Goal: Navigation & Orientation: Find specific page/section

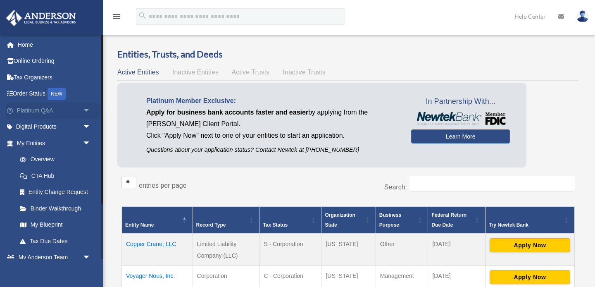
click at [61, 110] on link "Platinum Q&A arrow_drop_down" at bounding box center [54, 110] width 97 height 17
click at [78, 108] on link "Platinum Q&A arrow_drop_down" at bounding box center [54, 110] width 97 height 17
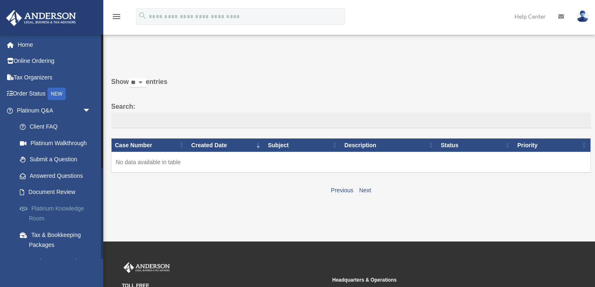
click at [55, 212] on link "Platinum Knowledge Room" at bounding box center [58, 213] width 92 height 26
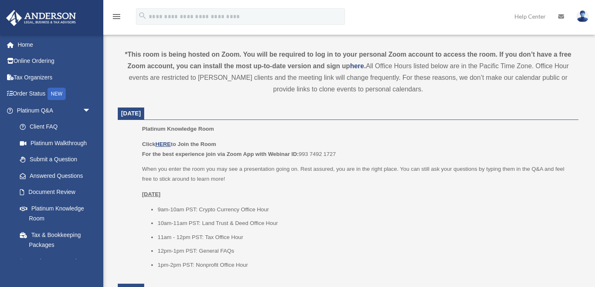
scroll to position [276, 0]
